Goal: Task Accomplishment & Management: Manage account settings

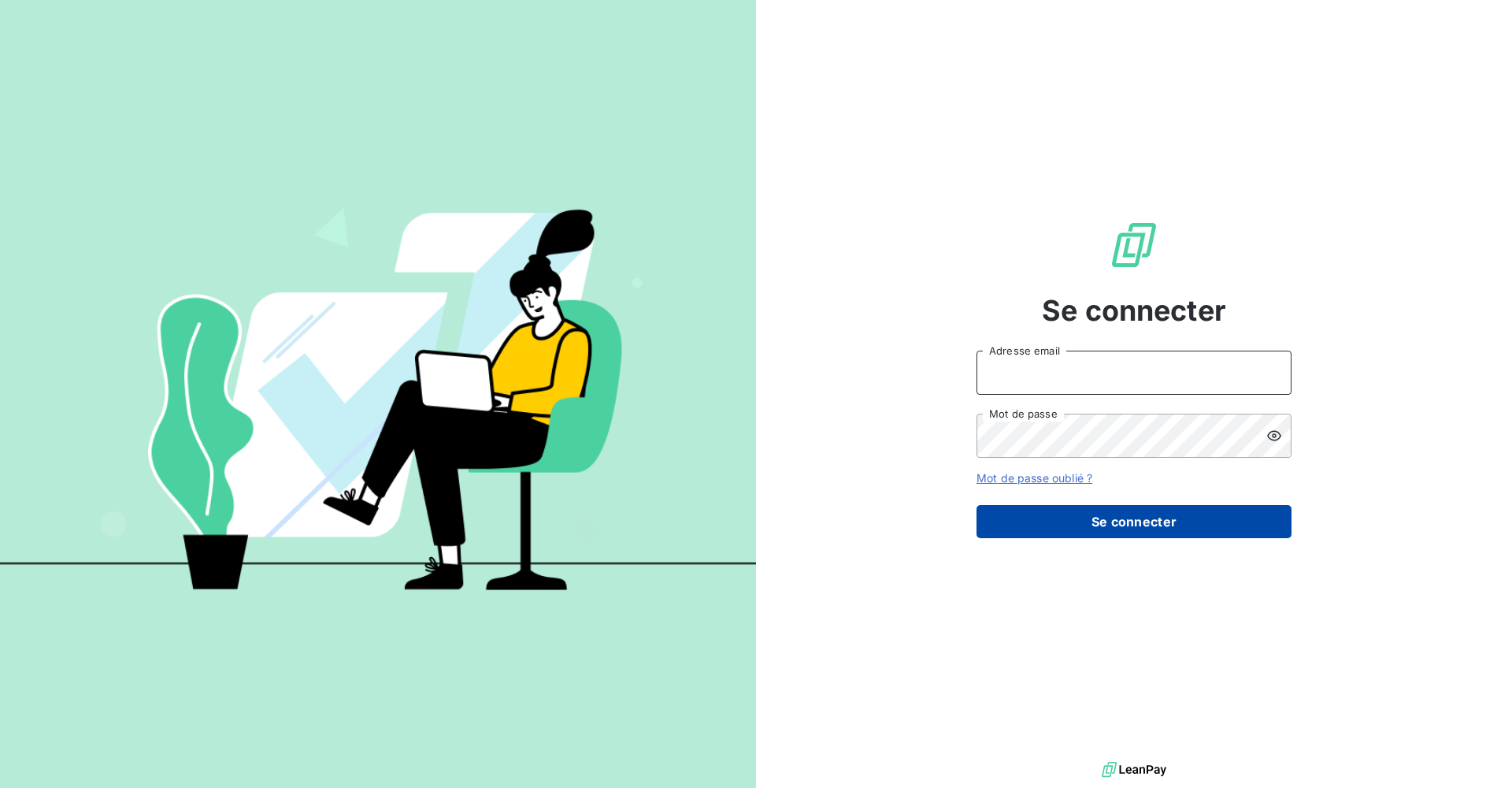
type input "[PERSON_NAME][EMAIL_ADDRESS][DOMAIN_NAME]"
click at [1067, 530] on button "Se connecter" at bounding box center [1134, 522] width 315 height 33
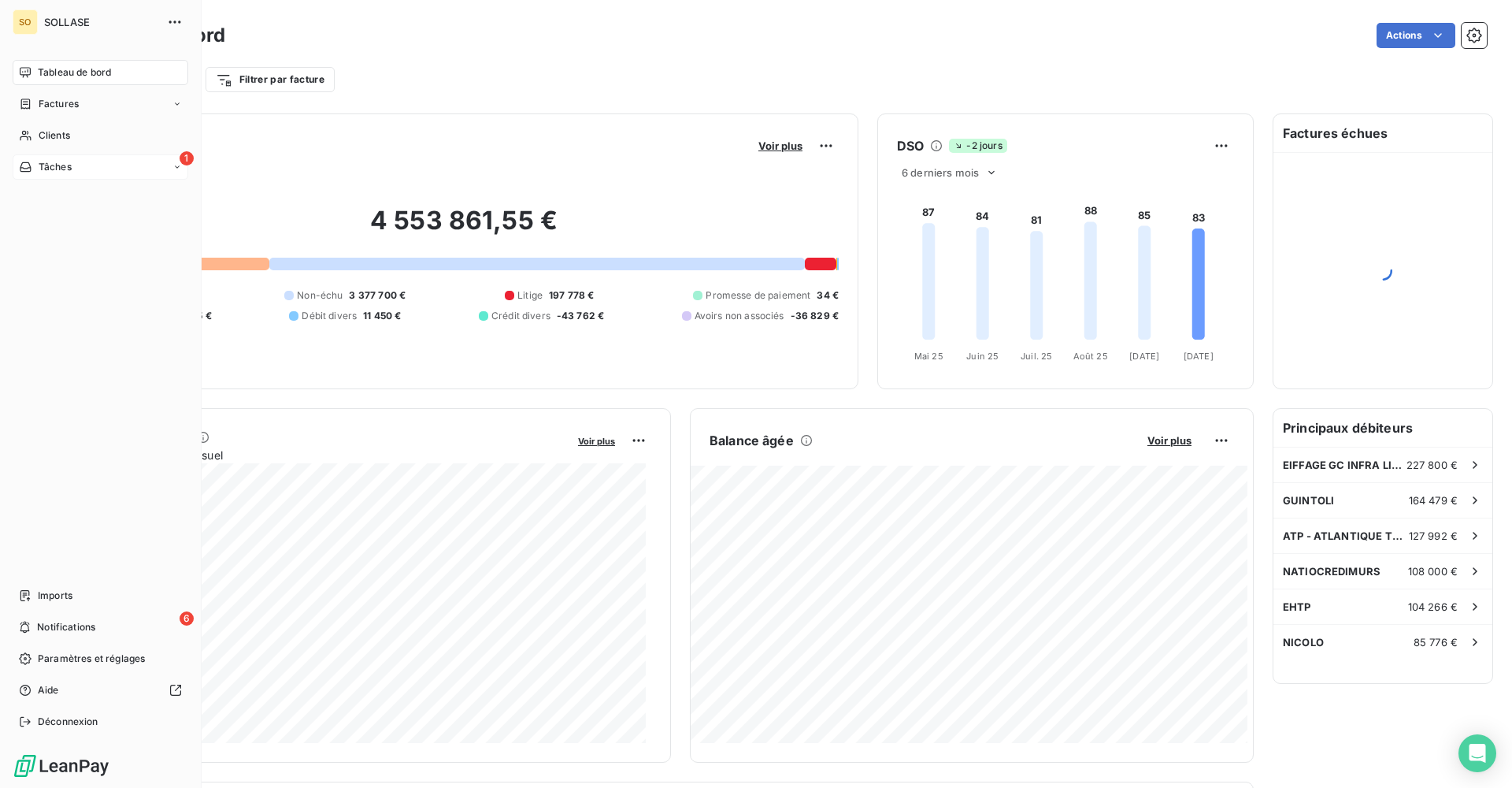
click at [72, 160] on div "1 Tâches" at bounding box center [100, 166] width 176 height 25
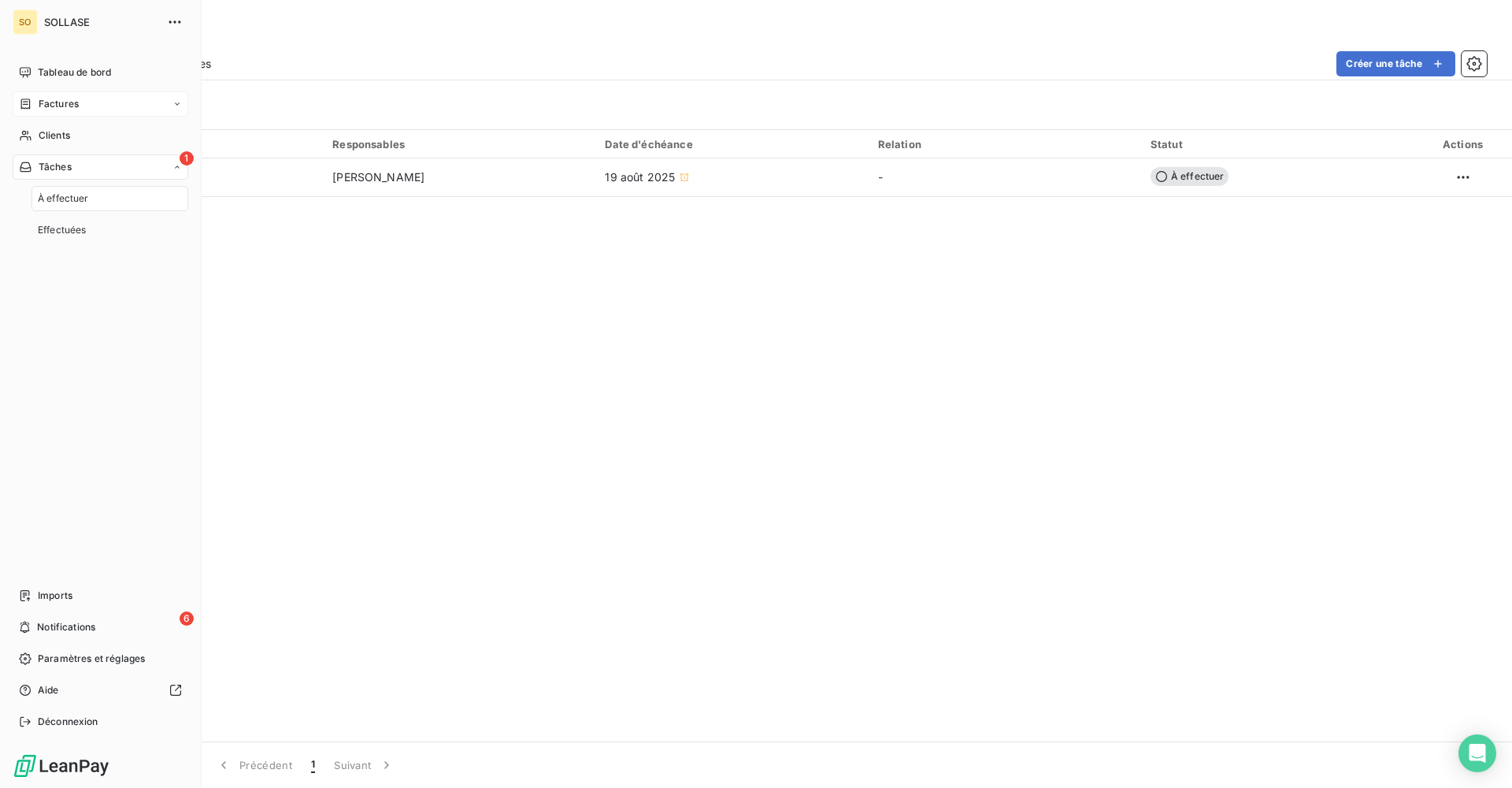
click at [83, 103] on div "Factures" at bounding box center [100, 104] width 176 height 25
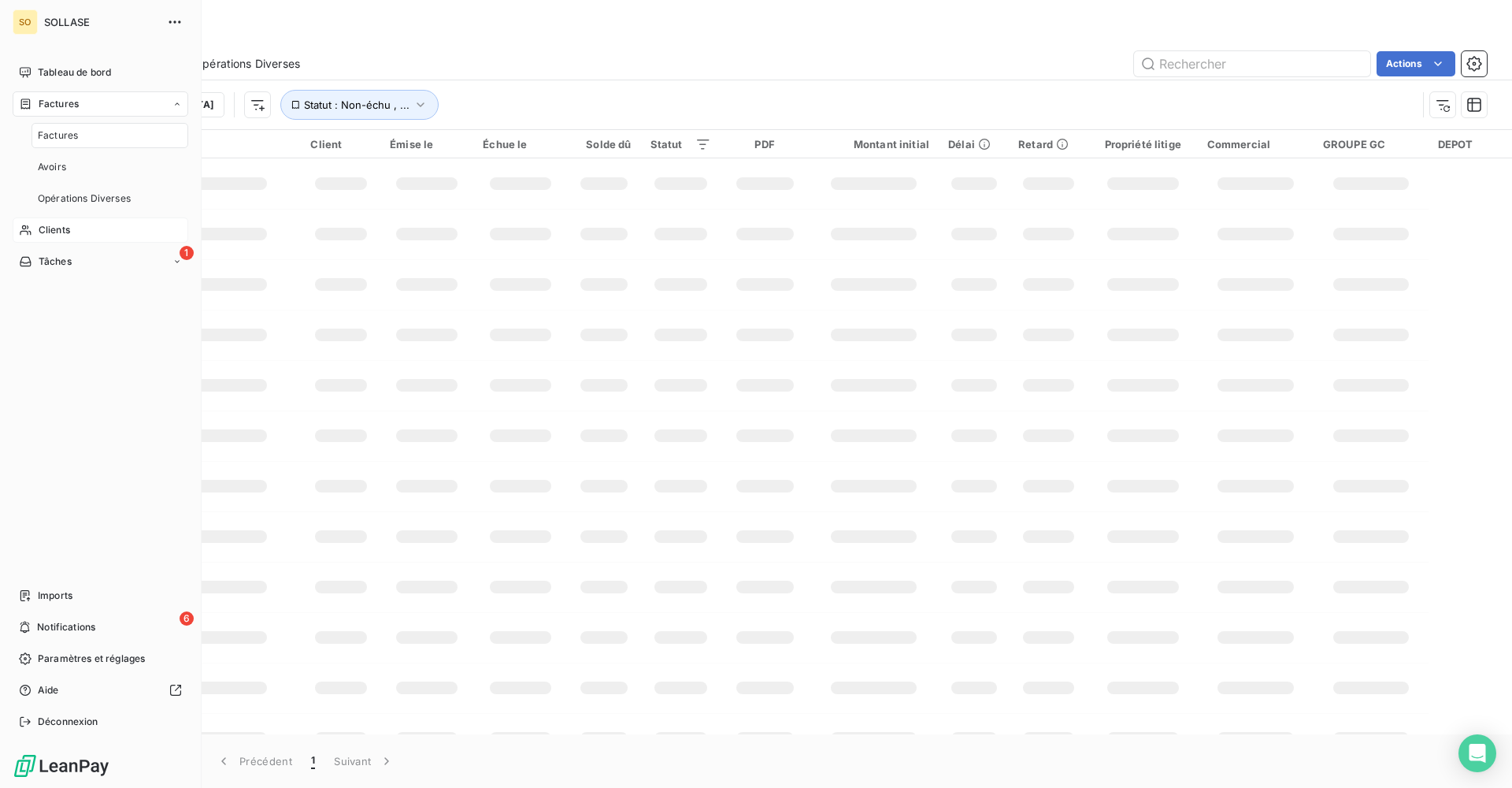
click at [71, 219] on div "Clients" at bounding box center [100, 230] width 176 height 25
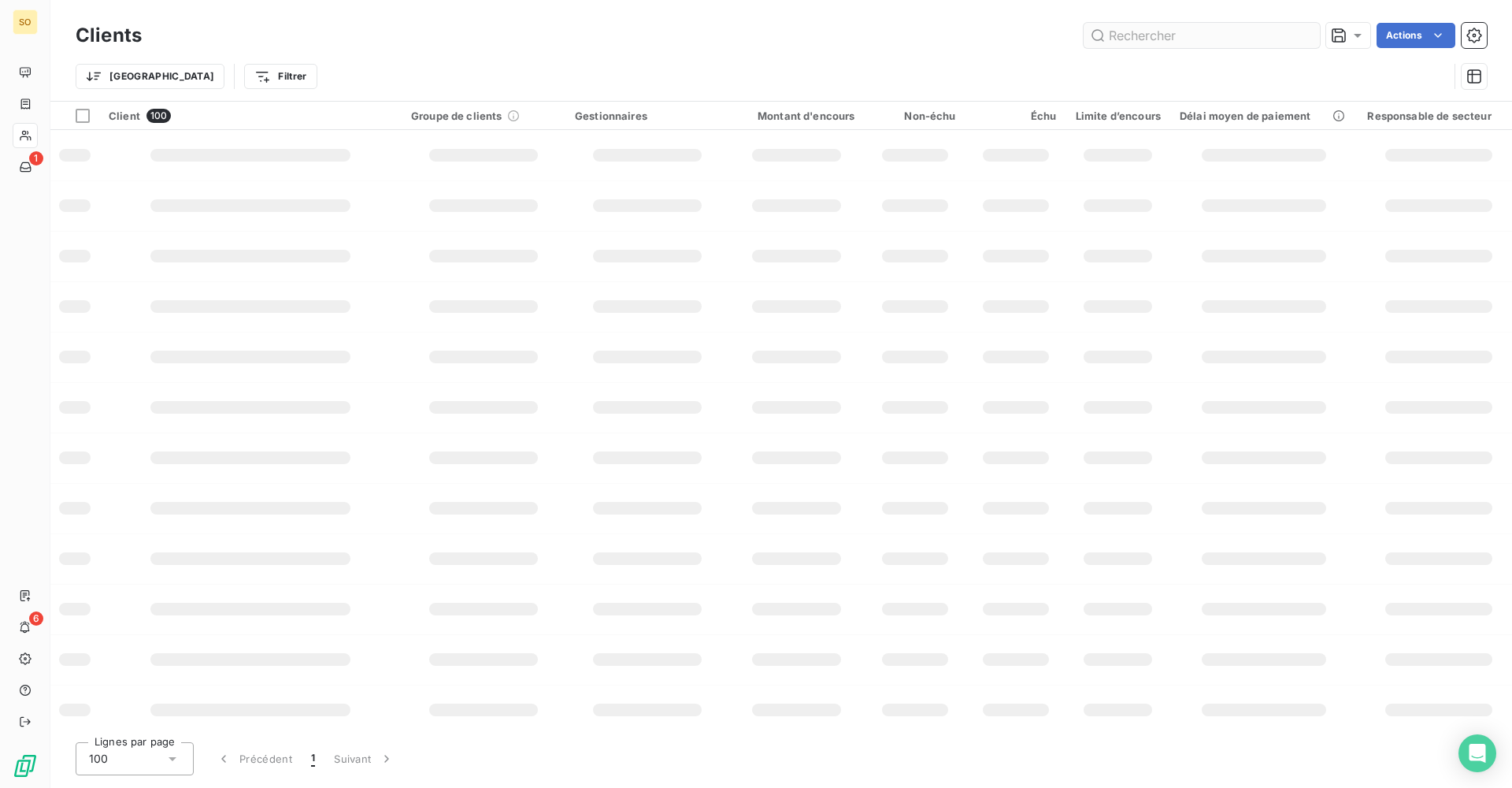
click at [1212, 44] on input "text" at bounding box center [1201, 35] width 236 height 25
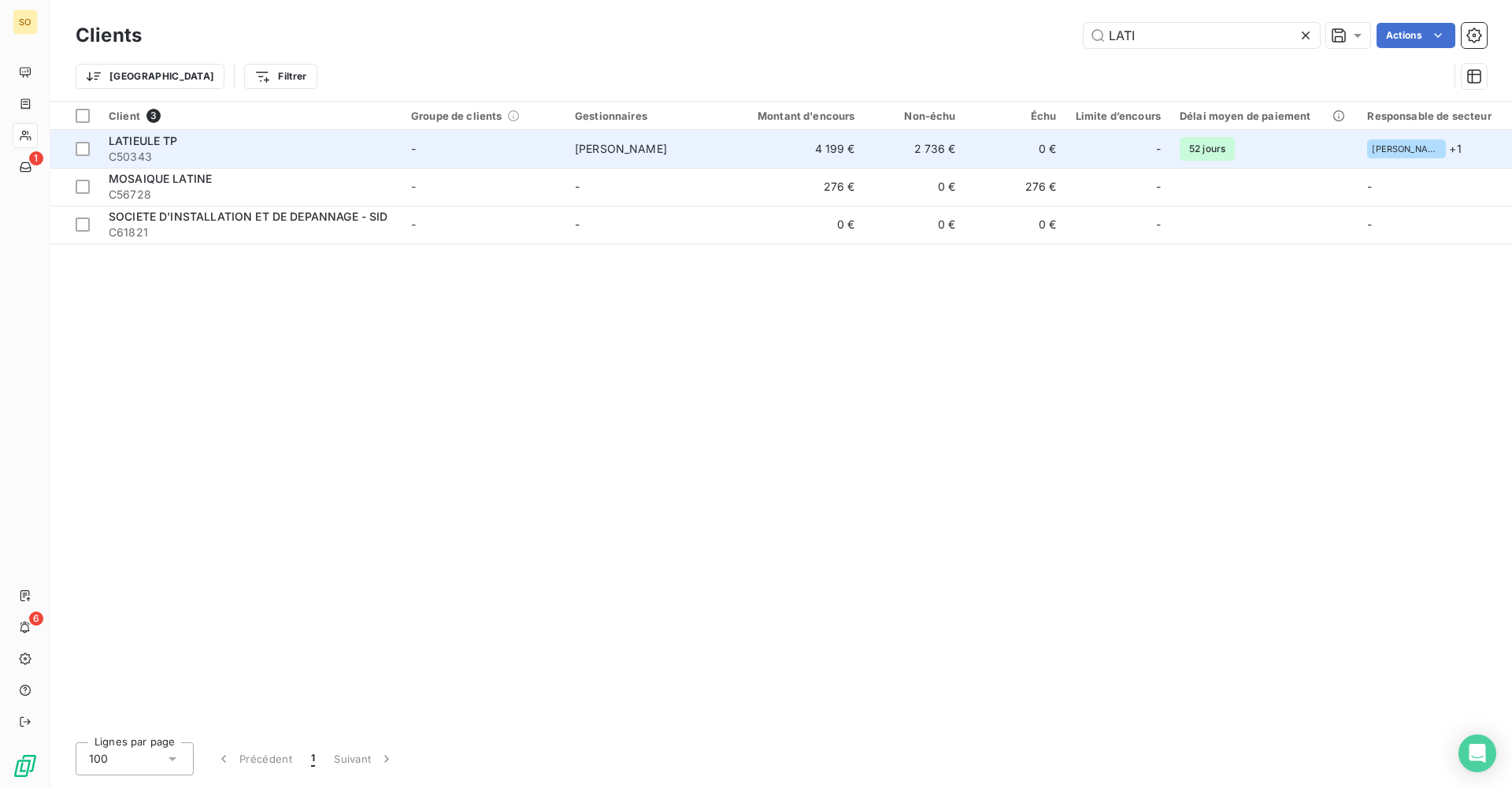
type input "LATI"
click at [823, 158] on td "4 199 €" at bounding box center [797, 148] width 136 height 37
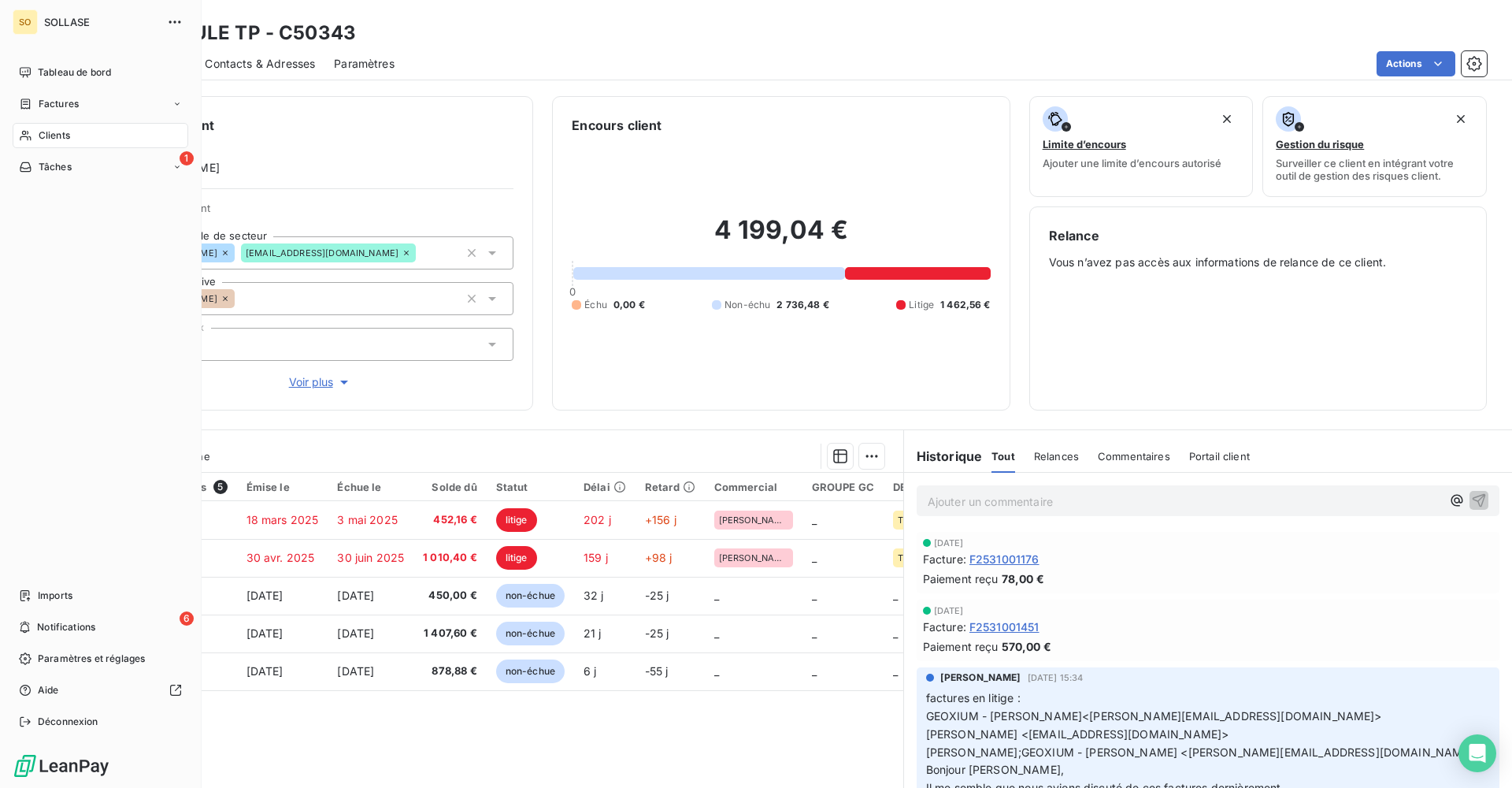
click at [75, 138] on div "Clients" at bounding box center [100, 135] width 176 height 25
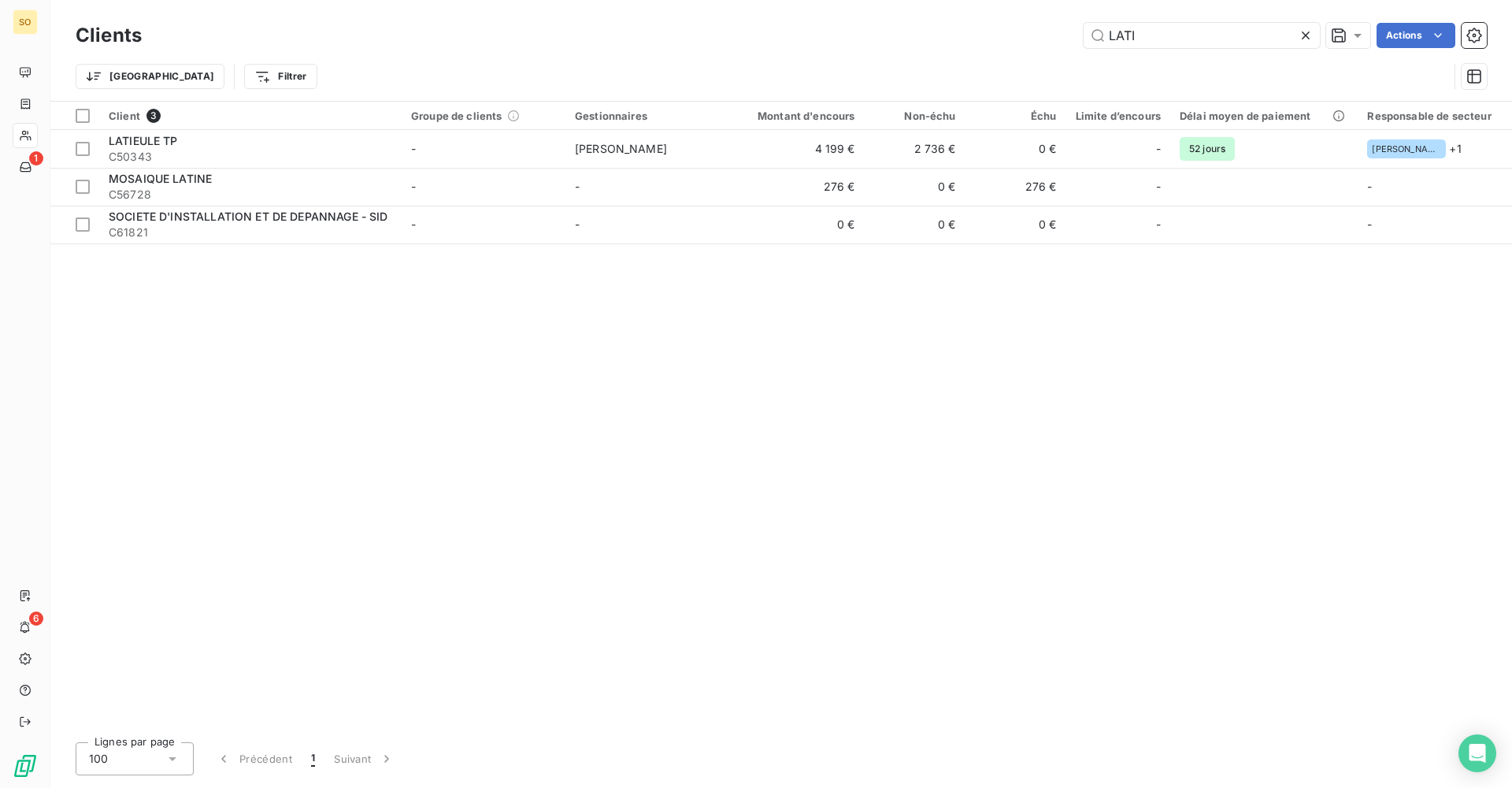
drag, startPoint x: 1198, startPoint y: 37, endPoint x: 1075, endPoint y: 44, distance: 123.2
click at [1076, 42] on div "LATI Actions" at bounding box center [824, 35] width 1327 height 25
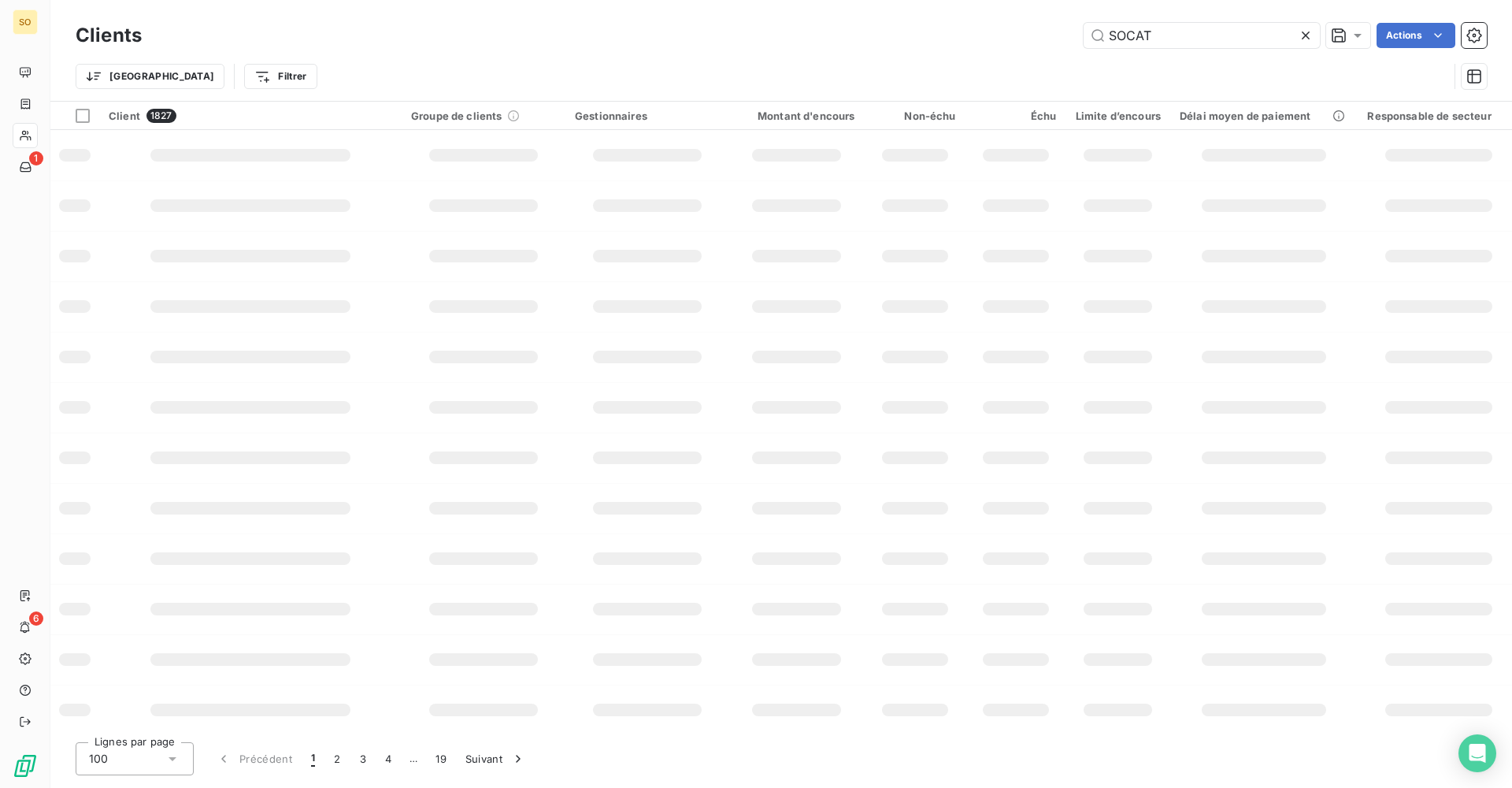
type input "SOCAT"
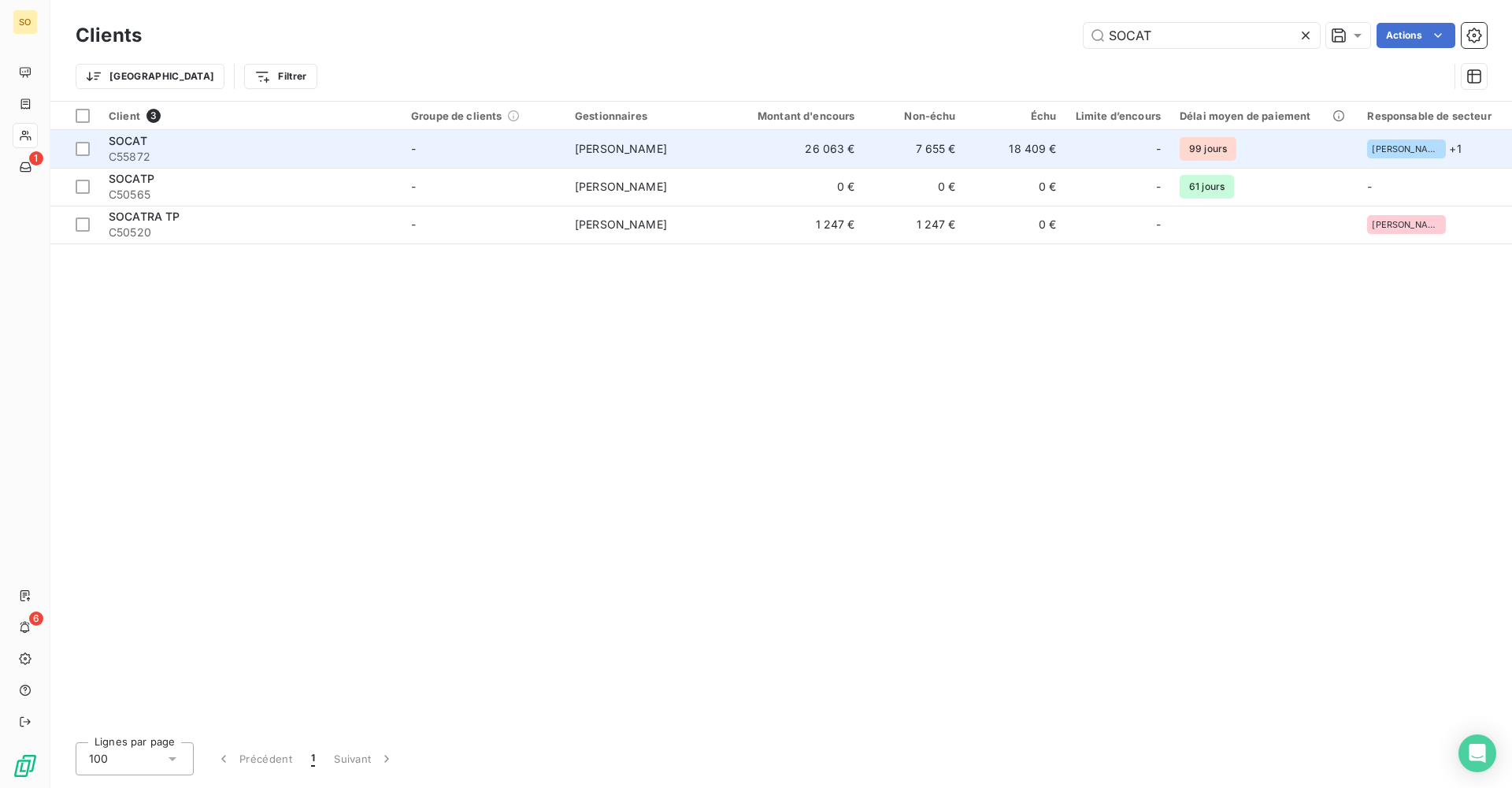
click at [895, 151] on td "7 655 €" at bounding box center [916, 148] width 101 height 37
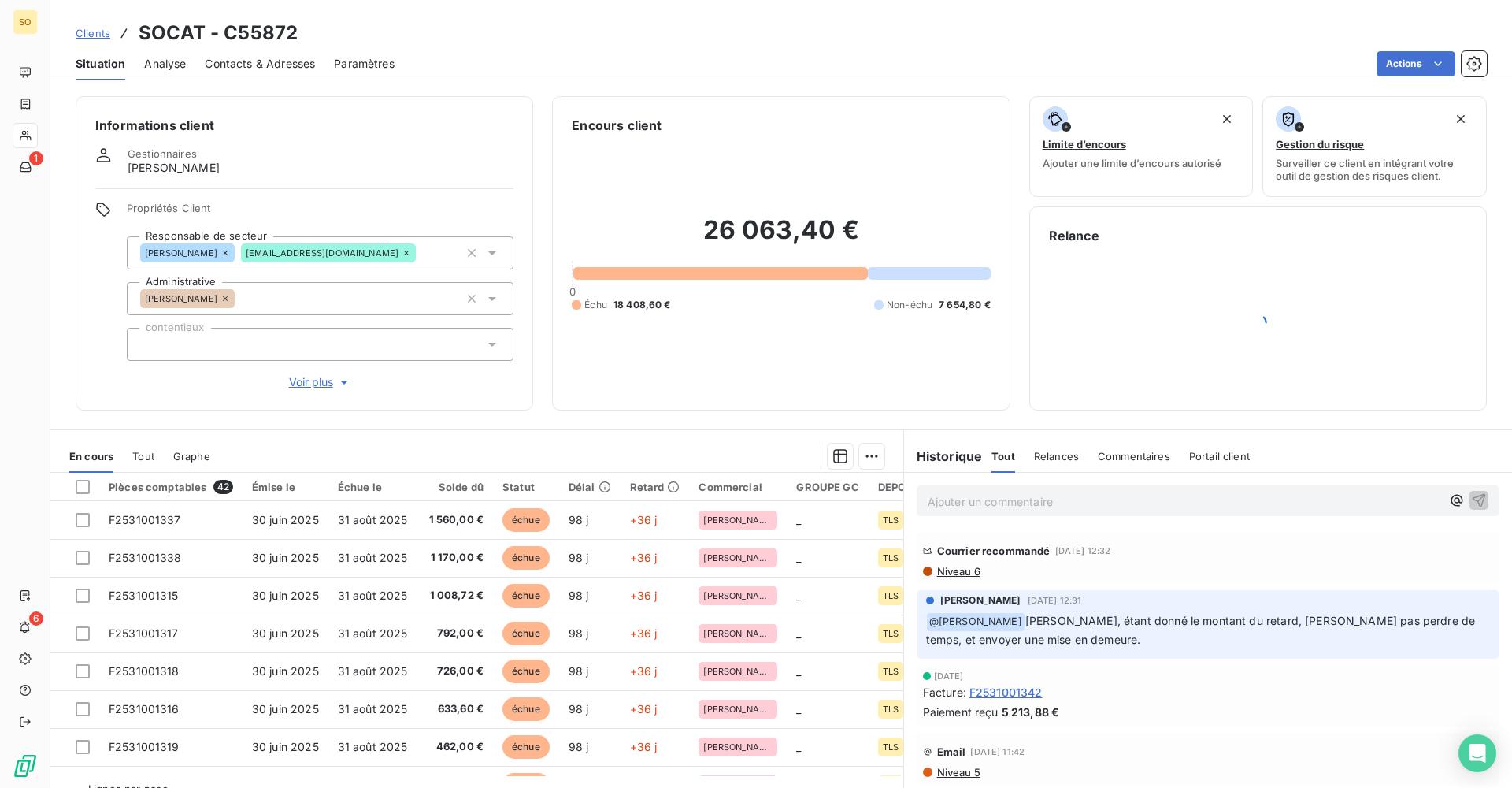
click at [964, 568] on span "Niveau 6" at bounding box center [958, 571] width 45 height 12
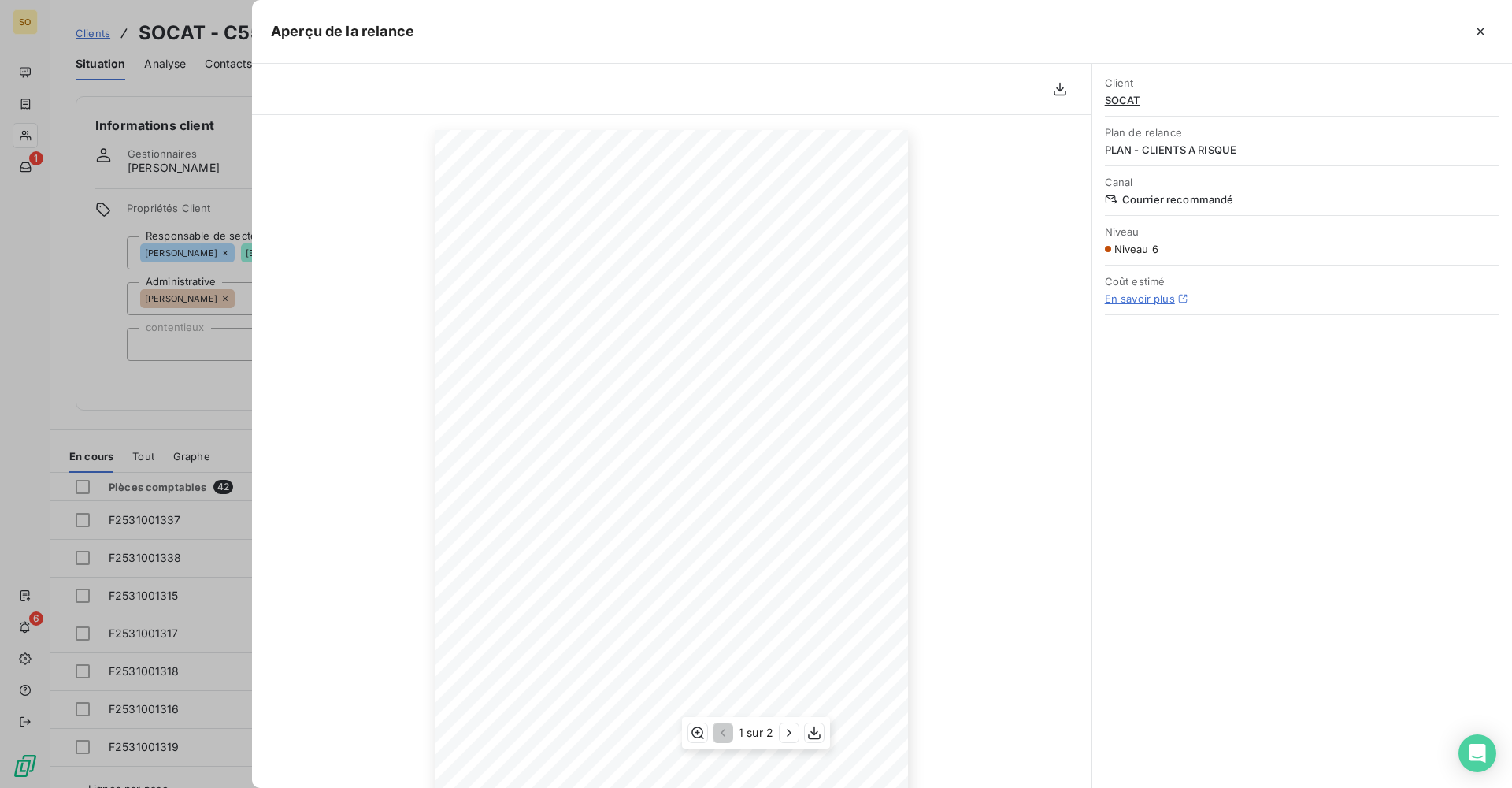
scroll to position [88, 0]
click at [191, 408] on div at bounding box center [756, 394] width 1512 height 788
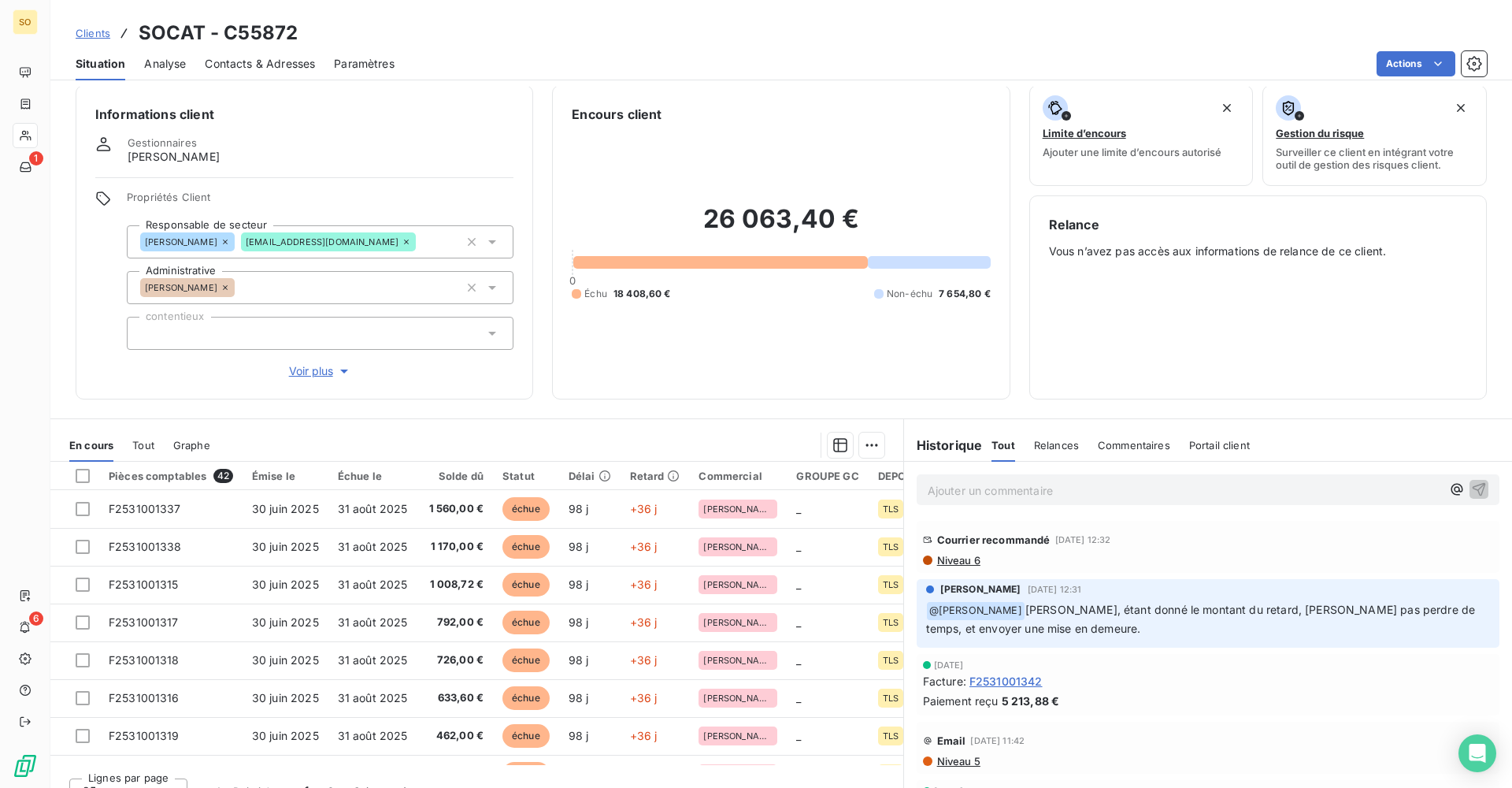
scroll to position [0, 0]
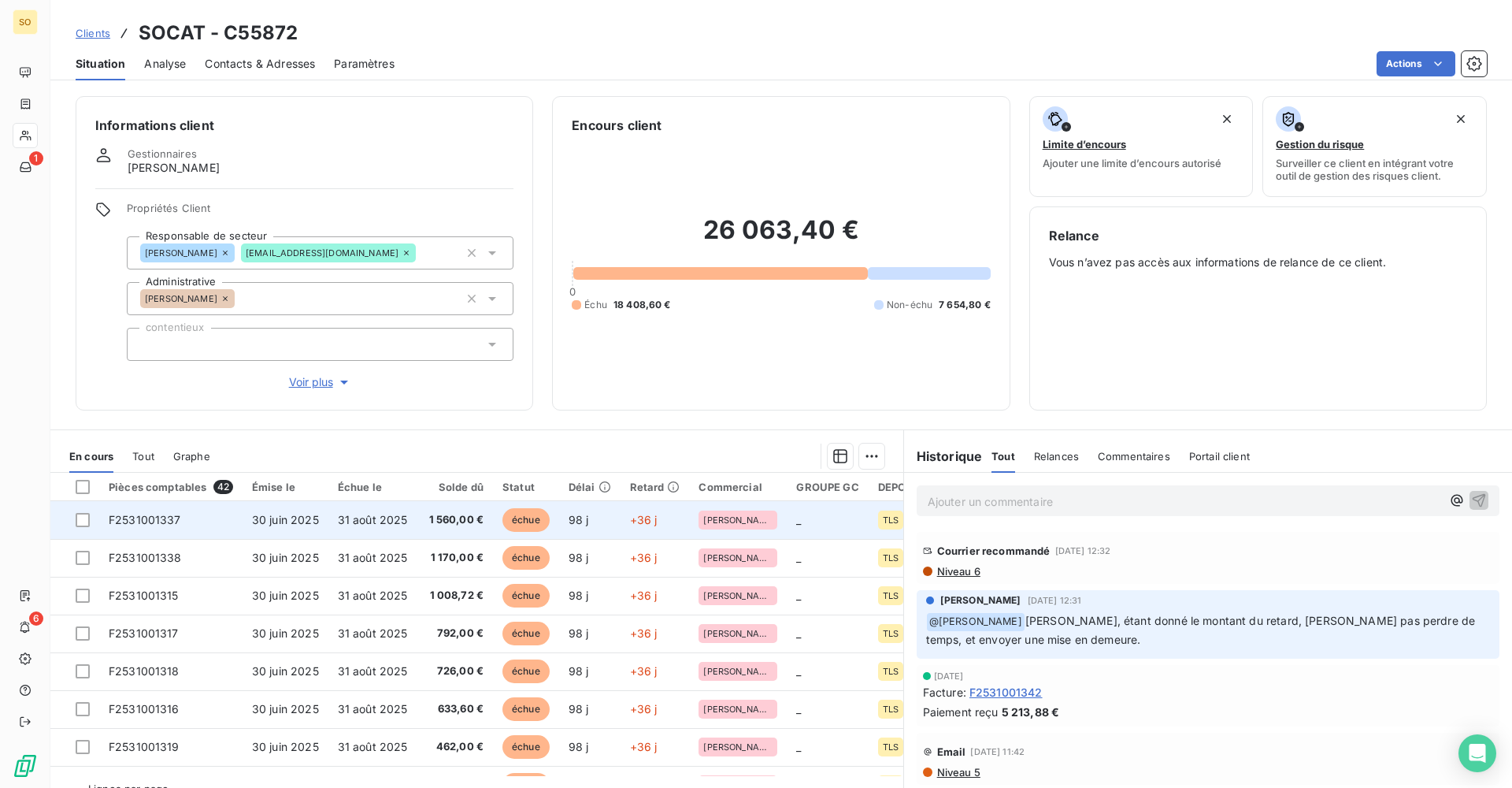
click at [358, 519] on span "31 août 2025" at bounding box center [373, 519] width 71 height 13
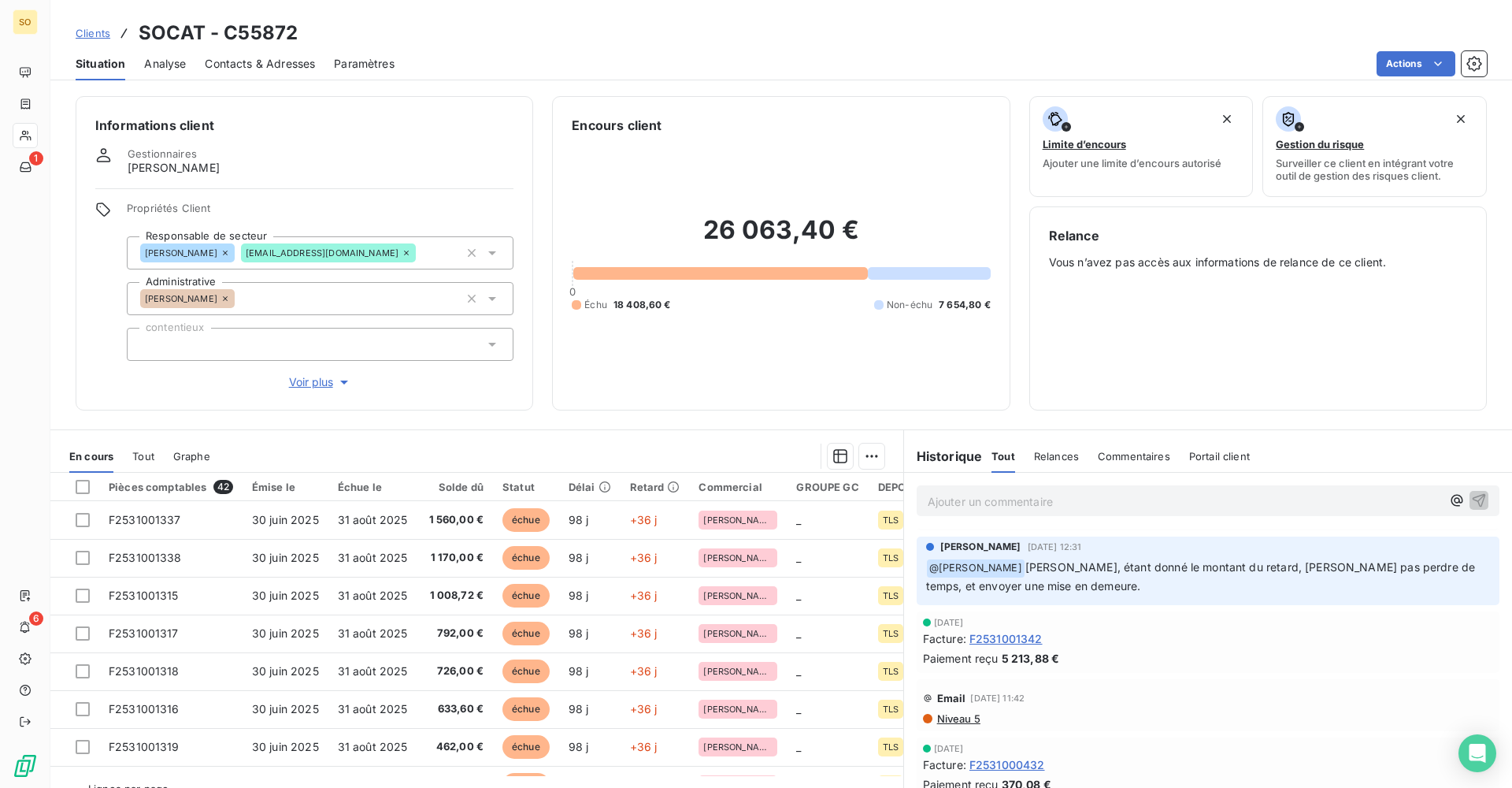
scroll to position [78, 0]
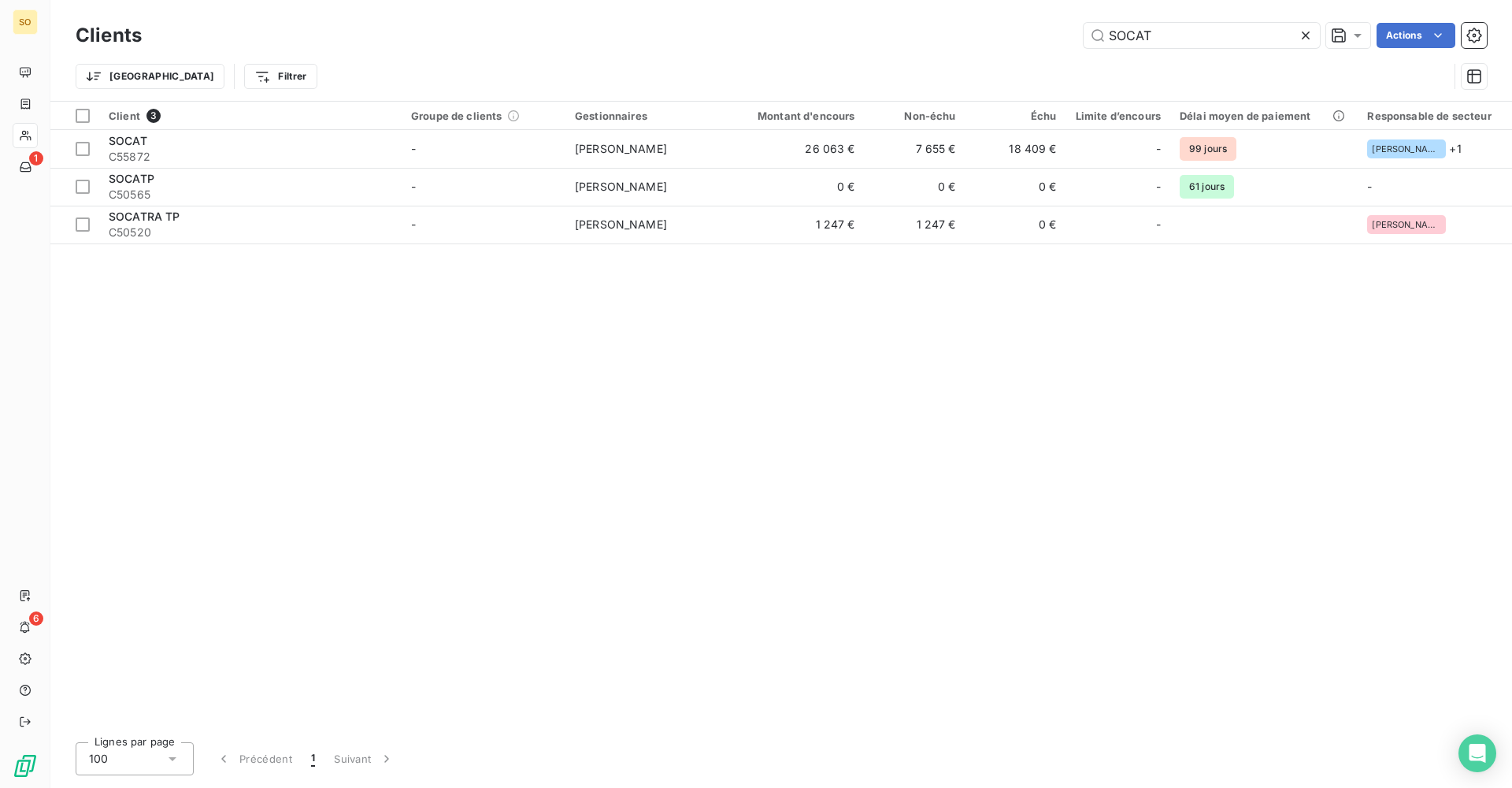
drag, startPoint x: 1001, startPoint y: 54, endPoint x: 942, endPoint y: 62, distance: 59.5
click at [937, 57] on div "Clients SOCAT Actions Trier Filtrer" at bounding box center [782, 60] width 1412 height 82
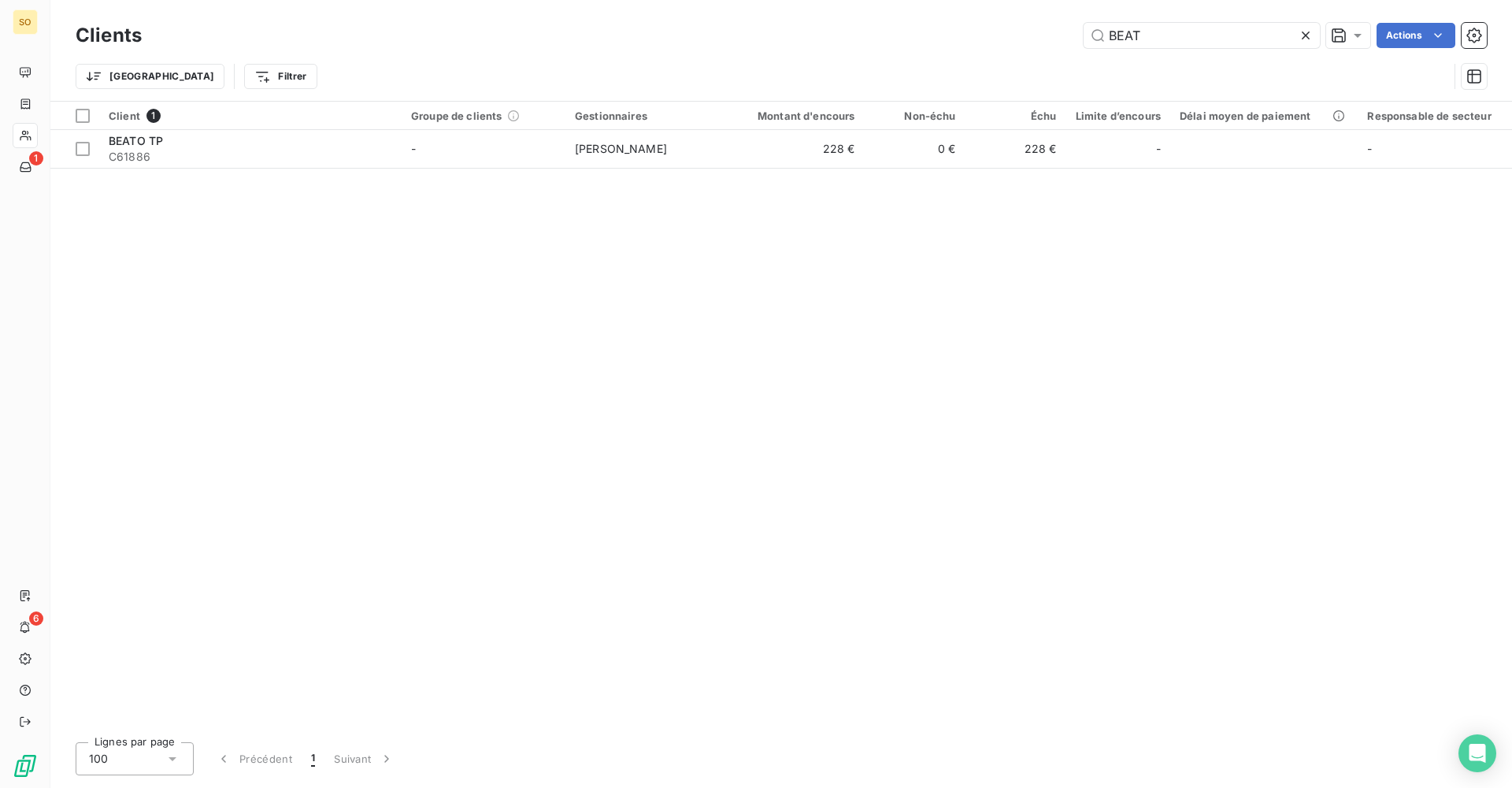
type input "BEAT"
click at [807, 174] on div "Client 1 Groupe de clients Gestionnaires Montant d'encours Non-échu Échu Limite…" at bounding box center [782, 415] width 1462 height 628
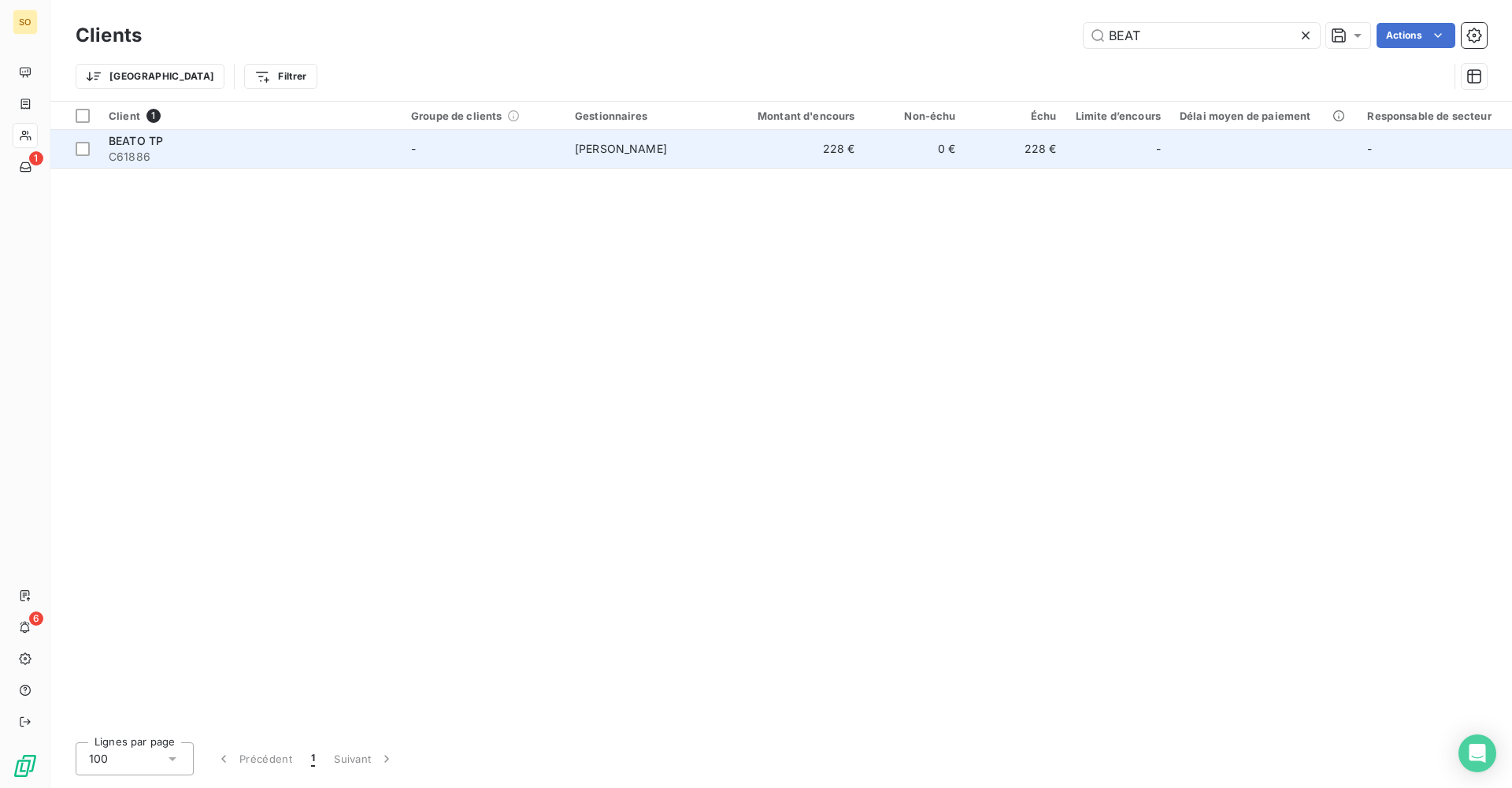
click at [810, 153] on td "228 €" at bounding box center [797, 148] width 136 height 37
click at [1107, 167] on td "-" at bounding box center [1118, 148] width 104 height 37
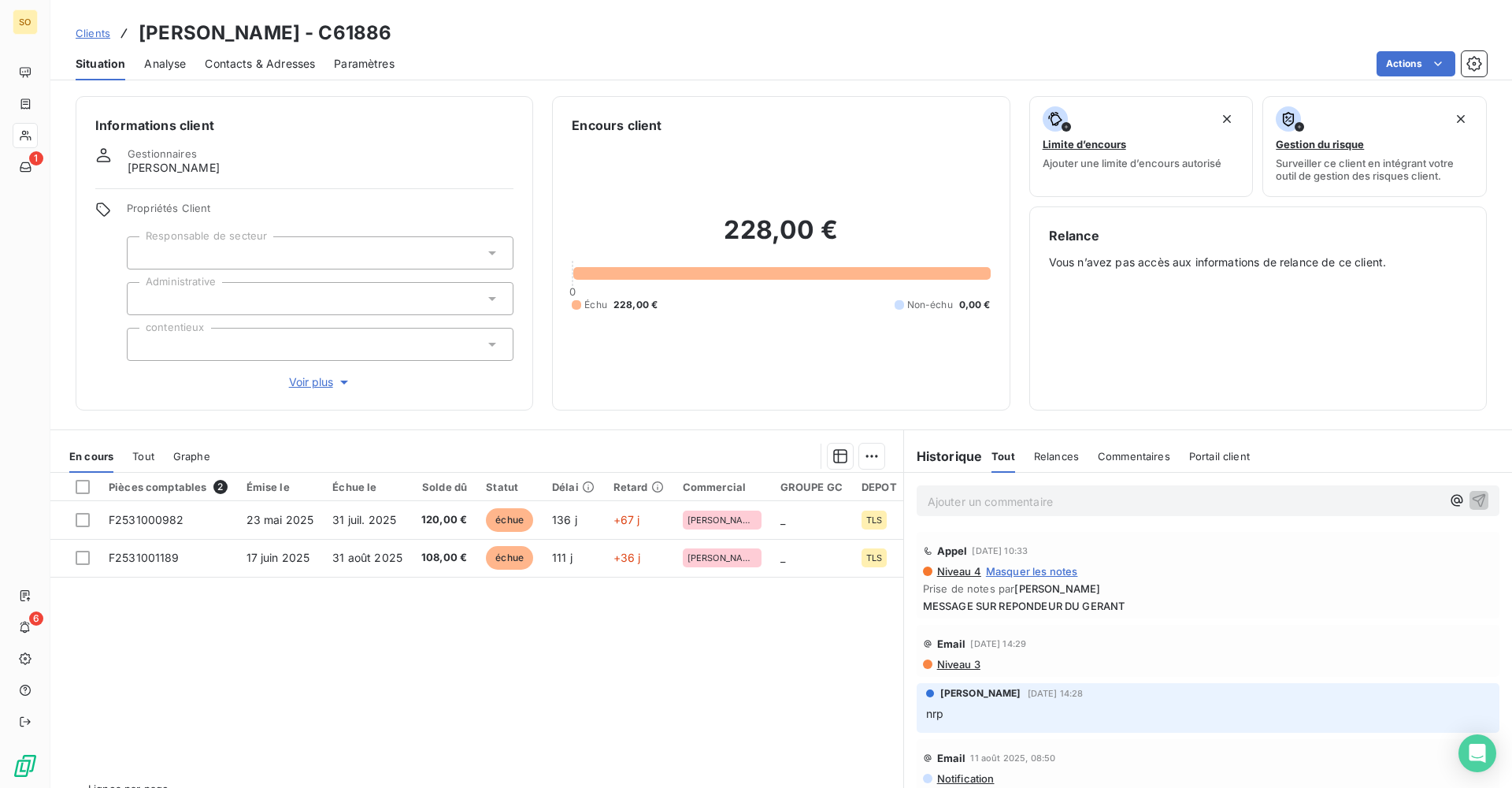
click at [933, 101] on div "Encours client 228,00 € 0 Échu 228,00 € Non-échu 0,00 €" at bounding box center [781, 253] width 458 height 314
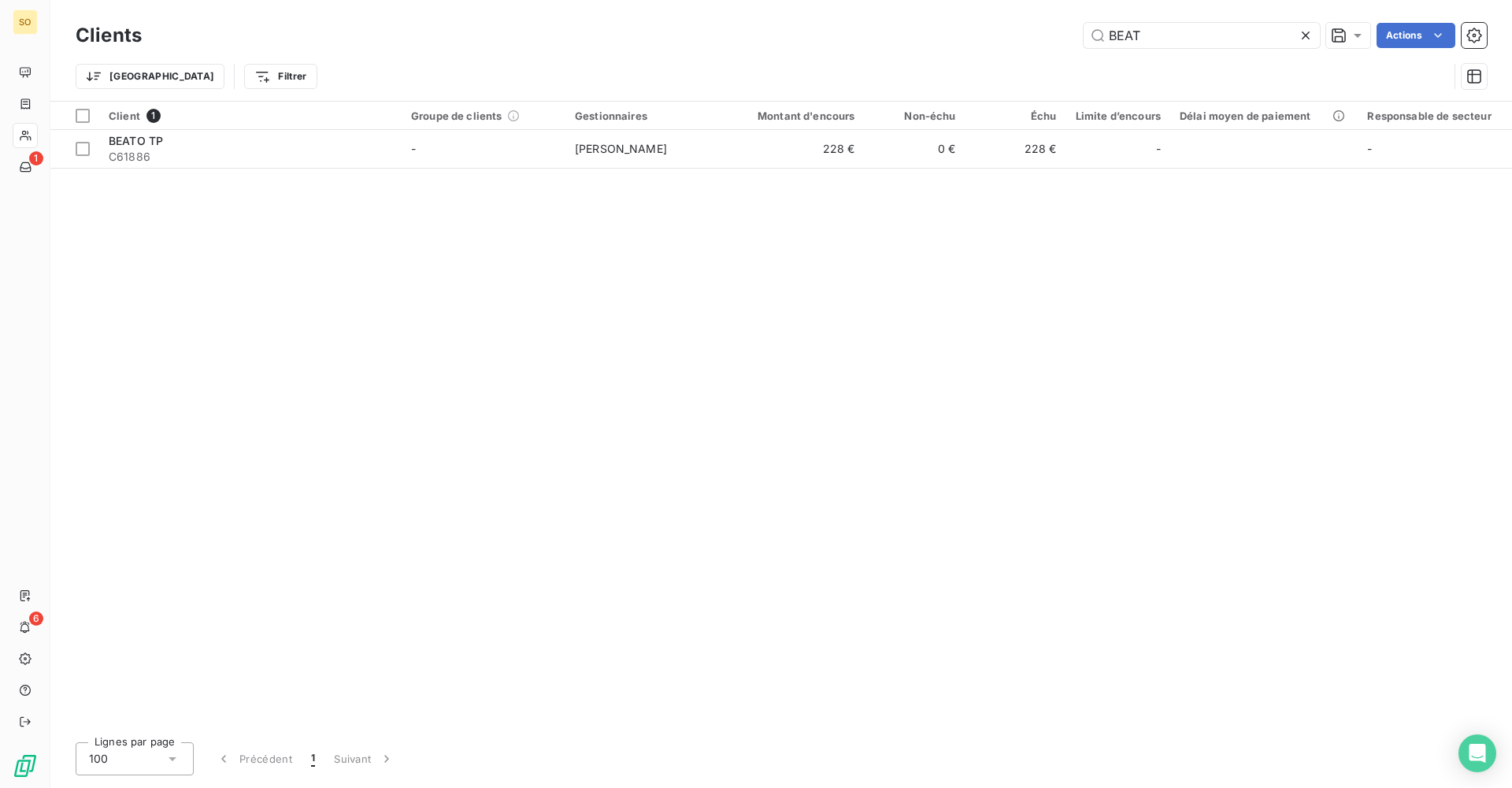
drag, startPoint x: 1226, startPoint y: 38, endPoint x: 1040, endPoint y: 33, distance: 186.1
click at [1040, 33] on div "BEAT Actions" at bounding box center [824, 35] width 1327 height 25
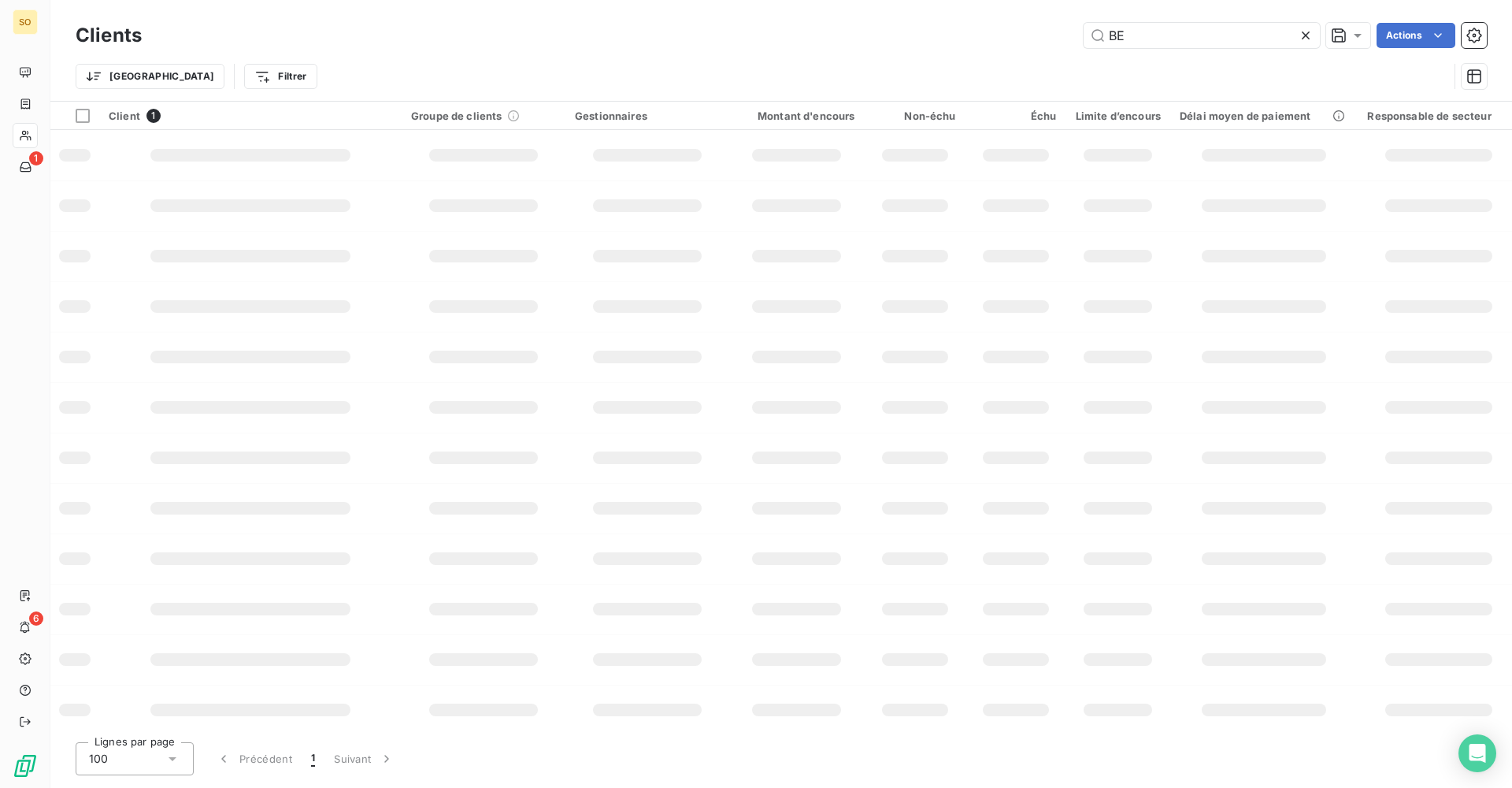
type input "B"
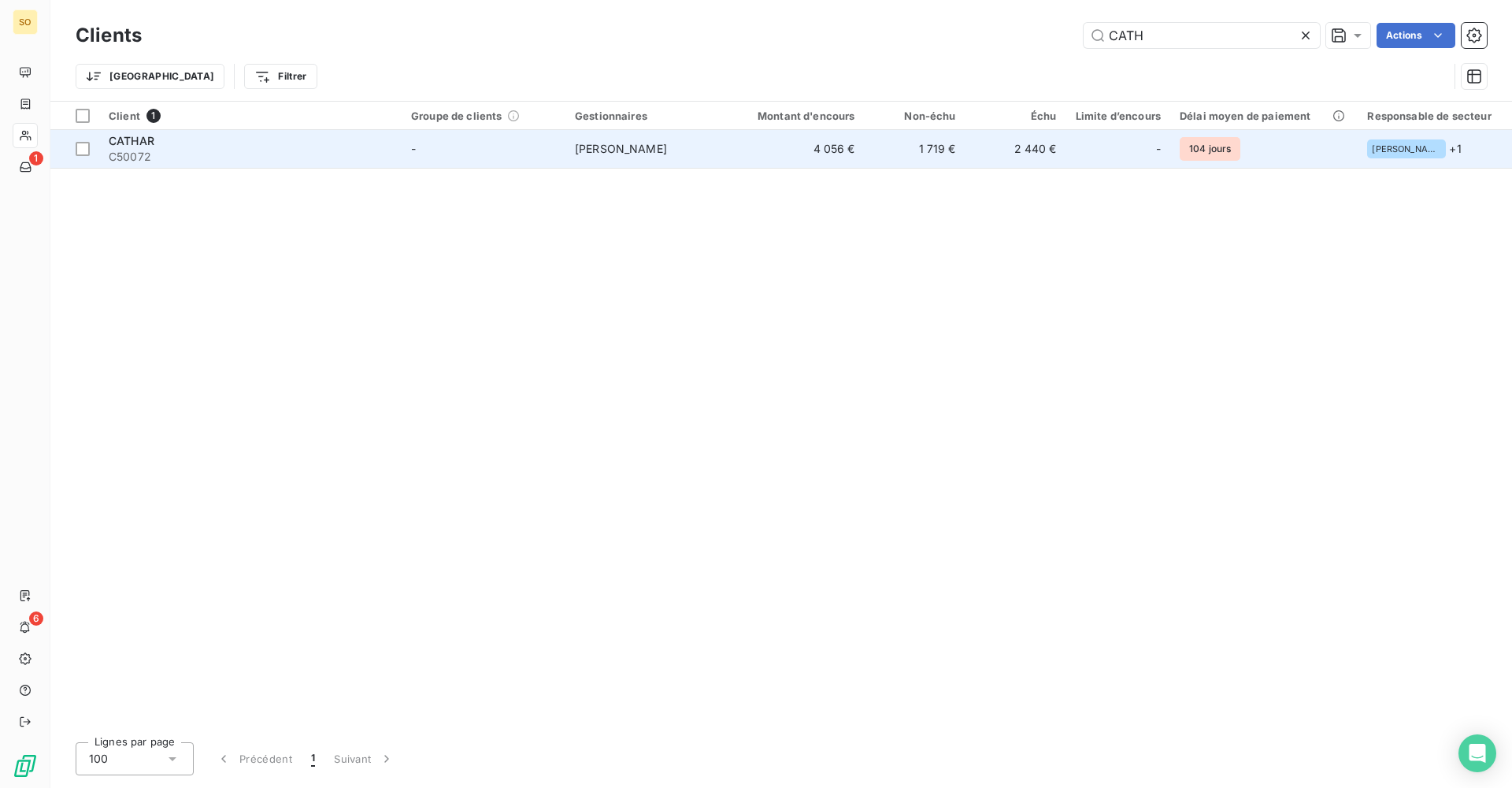
type input "CATH"
click at [791, 158] on td "4 056 €" at bounding box center [797, 148] width 136 height 37
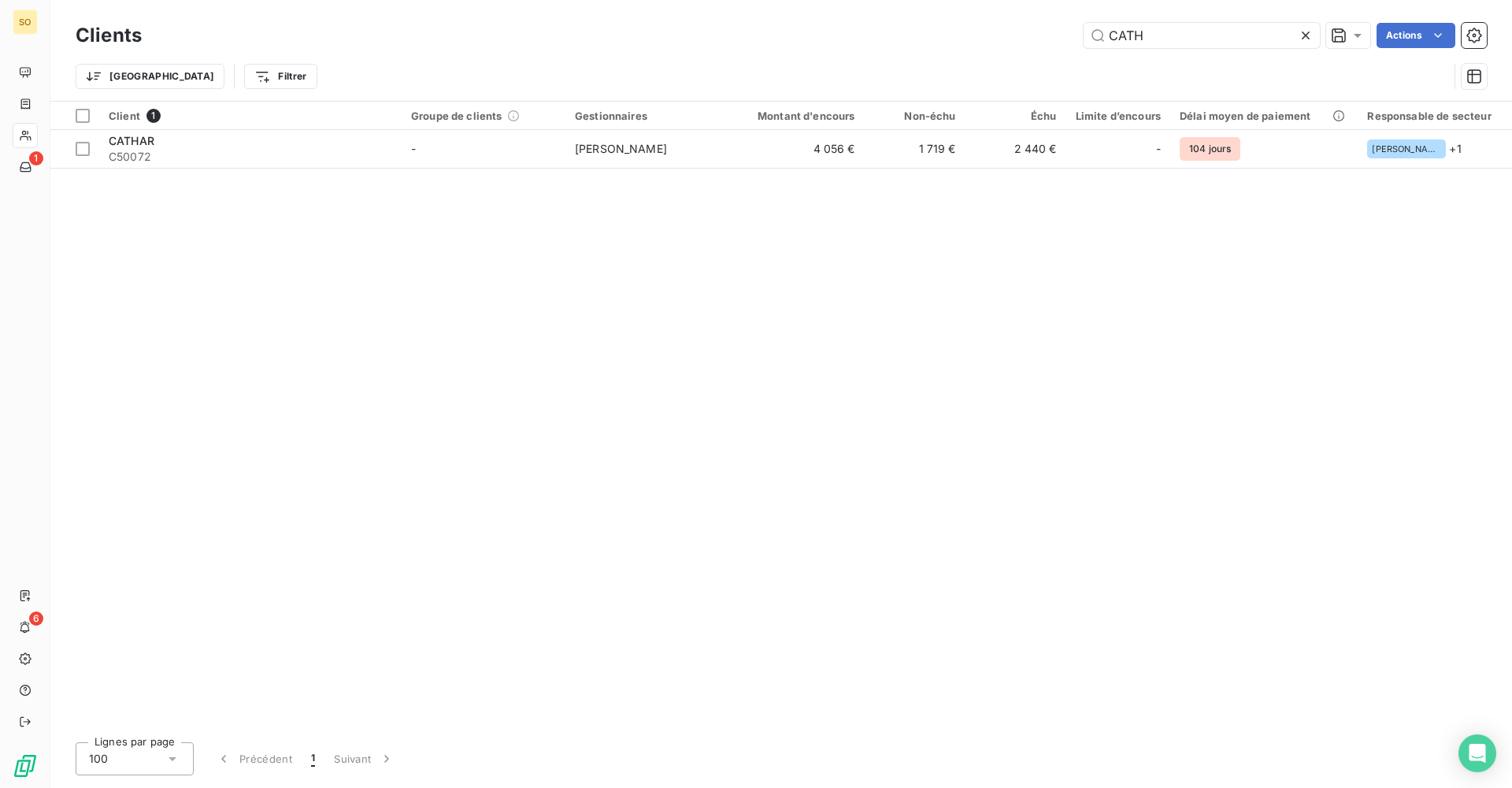
drag, startPoint x: 1178, startPoint y: 34, endPoint x: 1024, endPoint y: 54, distance: 155.3
click at [1025, 54] on div "Clients CATH Actions Trier Filtrer" at bounding box center [782, 60] width 1412 height 82
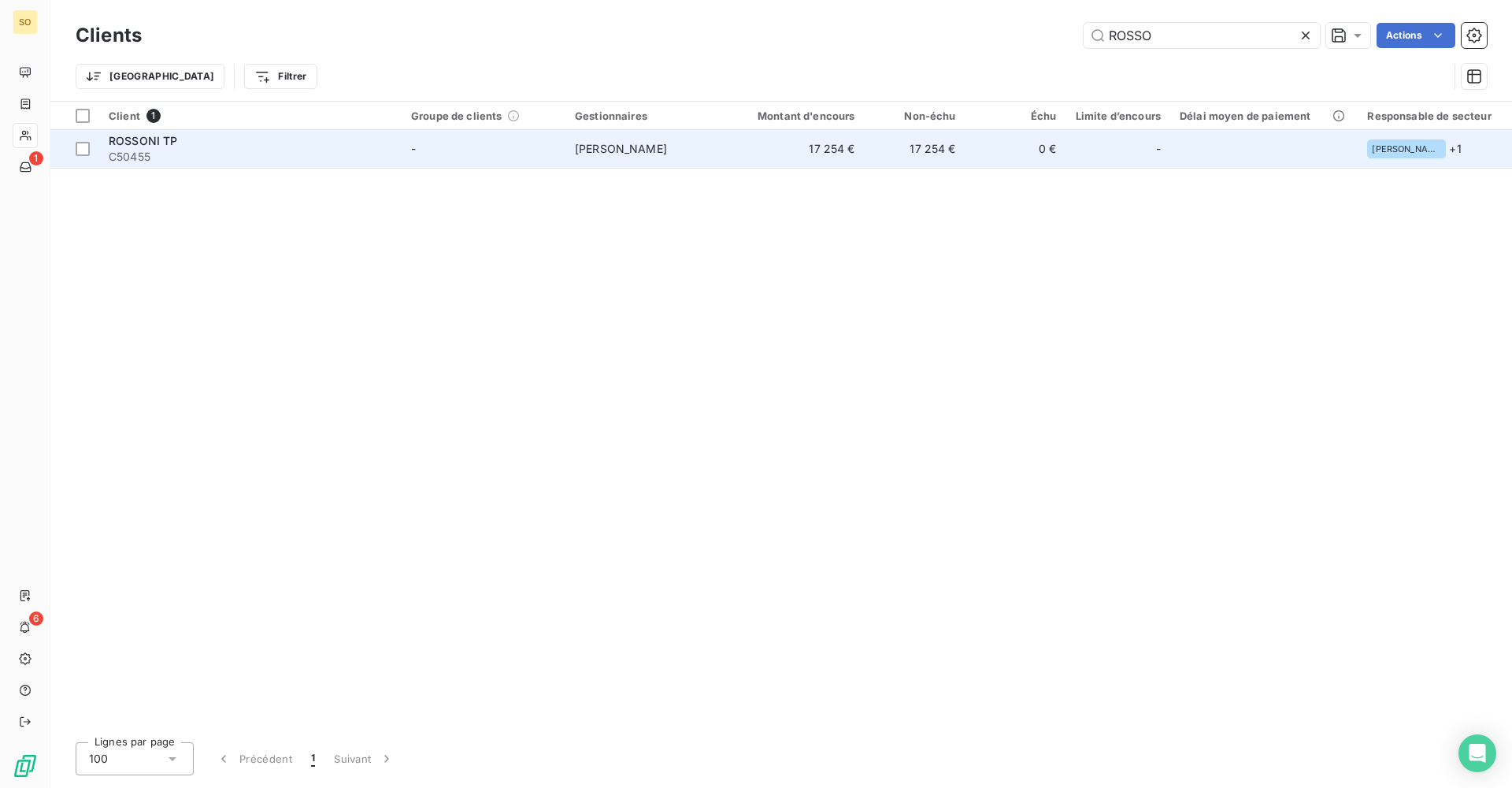
type input "ROSSO"
click at [800, 166] on td "17 254 €" at bounding box center [797, 148] width 136 height 37
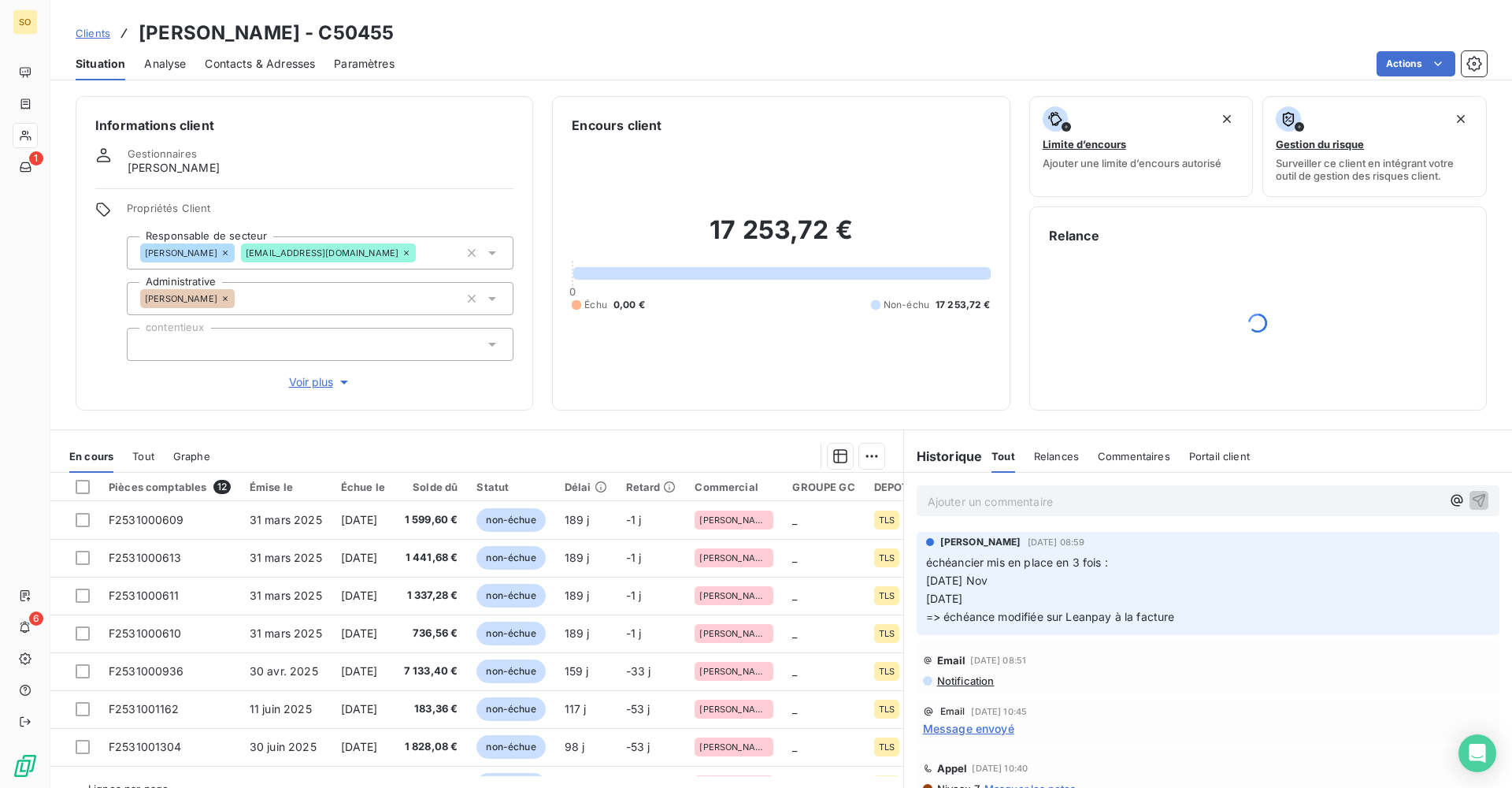
scroll to position [78, 0]
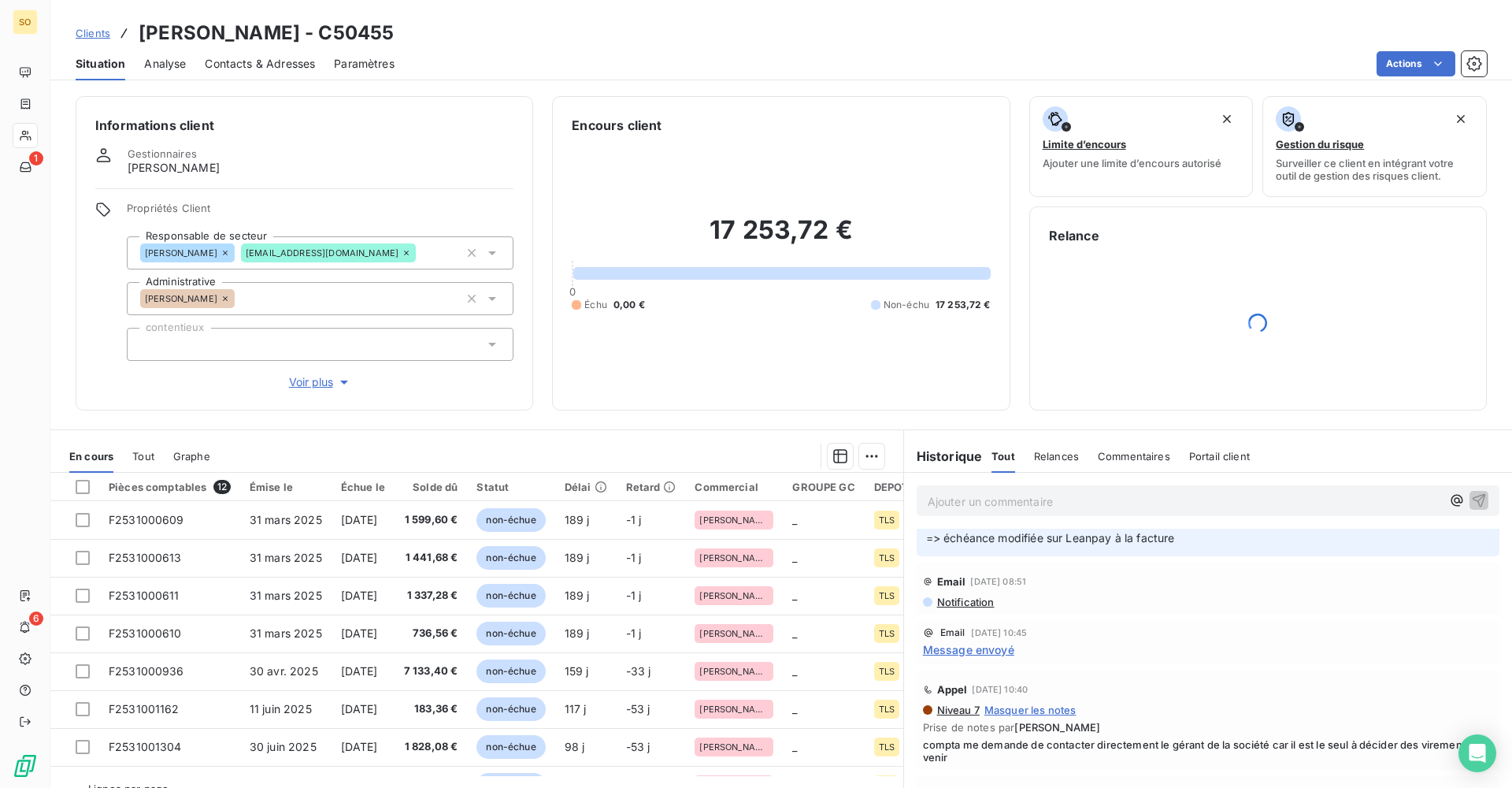
click at [996, 658] on span "Message envoyé" at bounding box center [969, 650] width 91 height 17
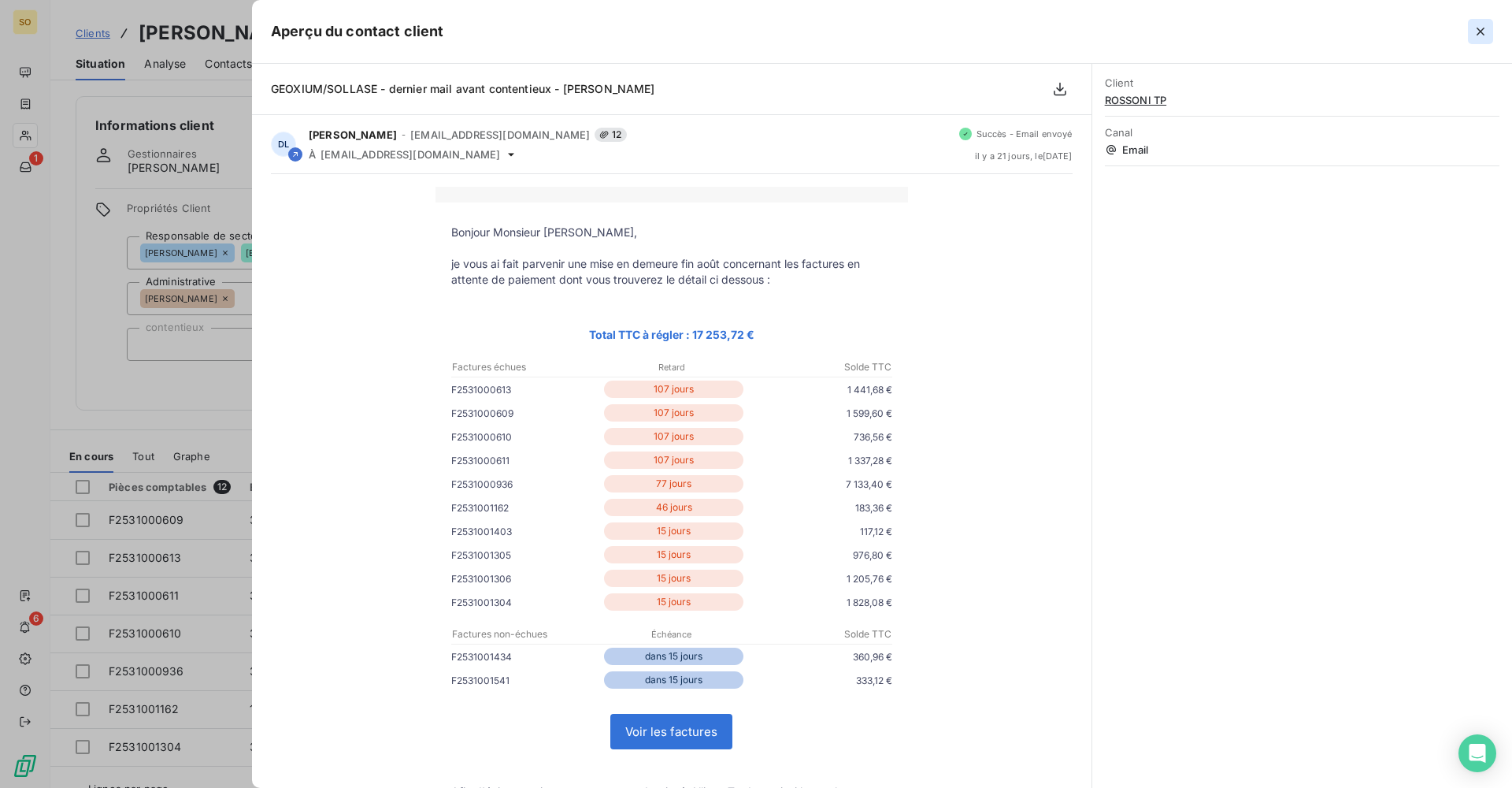
click at [1485, 30] on icon "button" at bounding box center [1481, 31] width 16 height 16
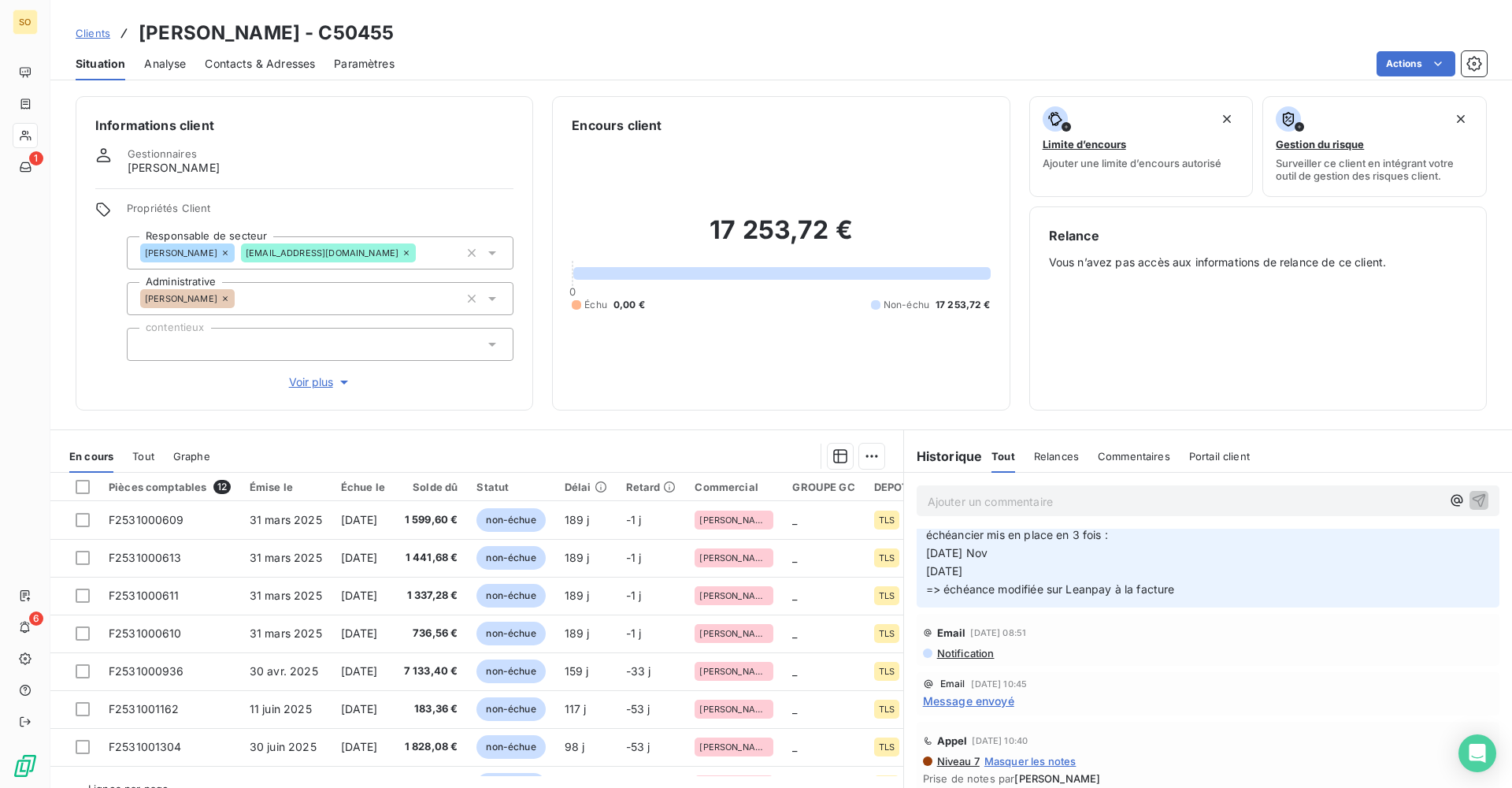
scroll to position [0, 0]
